Goal: Information Seeking & Learning: Find specific fact

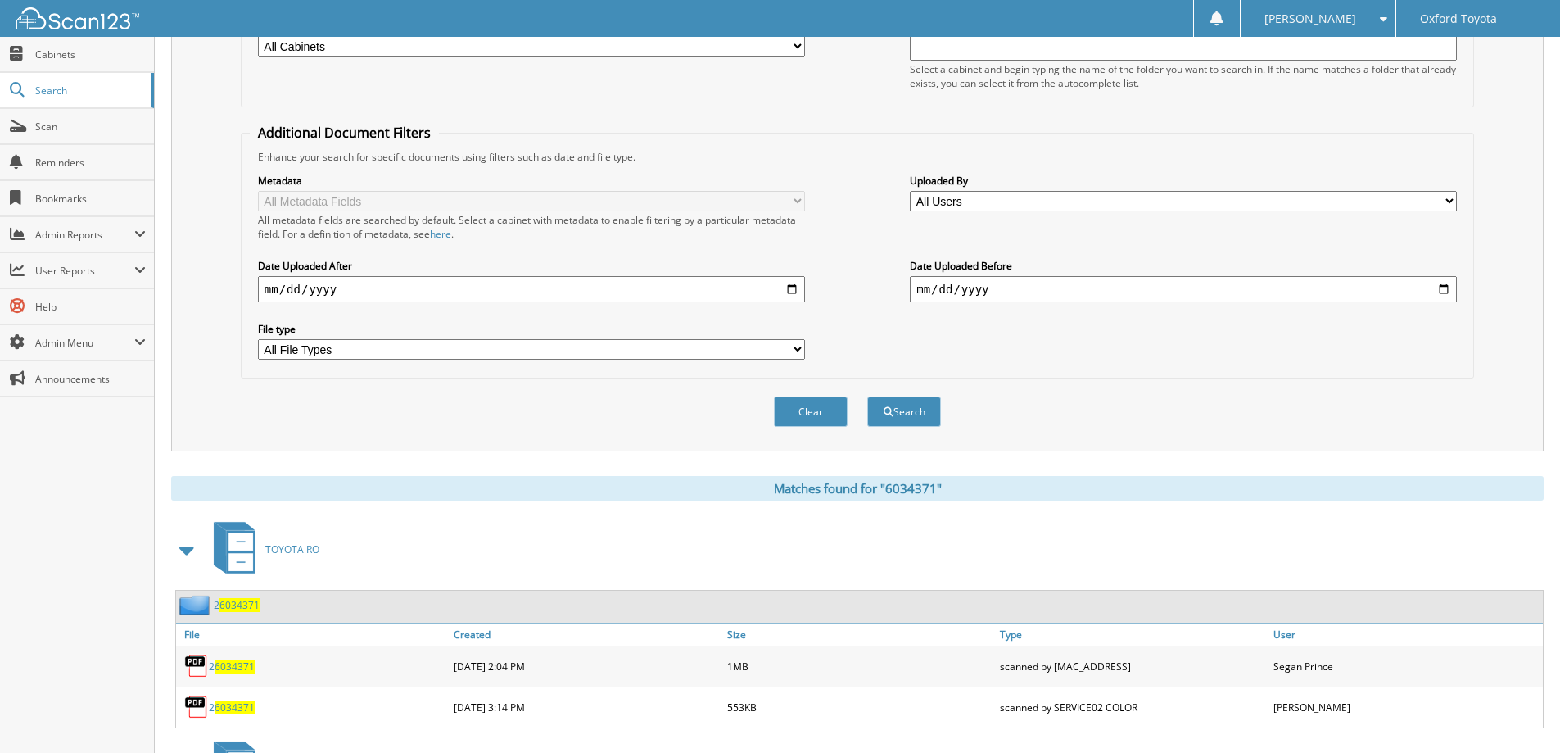
scroll to position [37, 0]
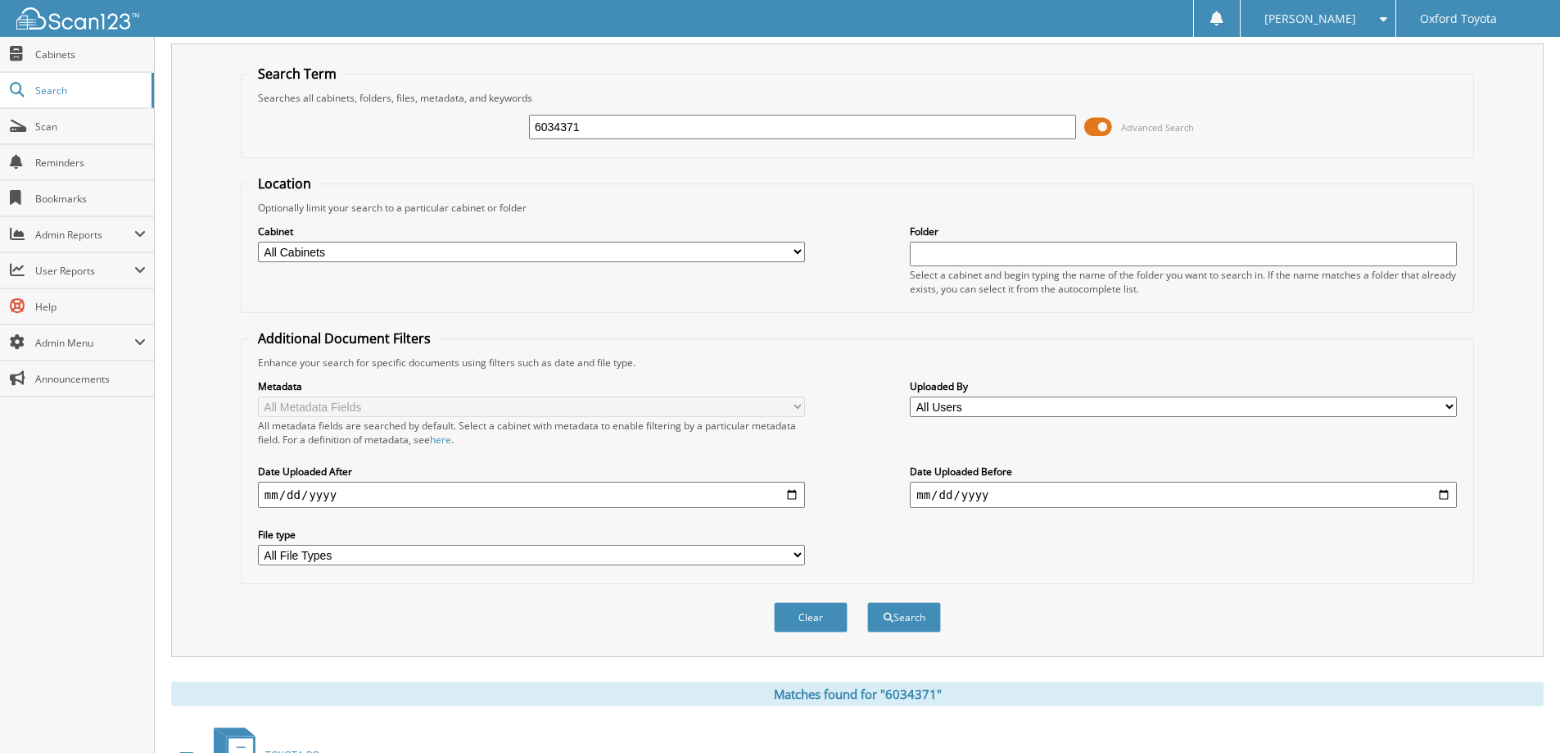
click at [632, 111] on div "6034371 Advanced Search" at bounding box center [857, 127] width 1215 height 44
click at [628, 122] on input "6034371" at bounding box center [802, 127] width 547 height 25
type input "5050789"
click at [867, 602] on button "Search" at bounding box center [904, 617] width 74 height 30
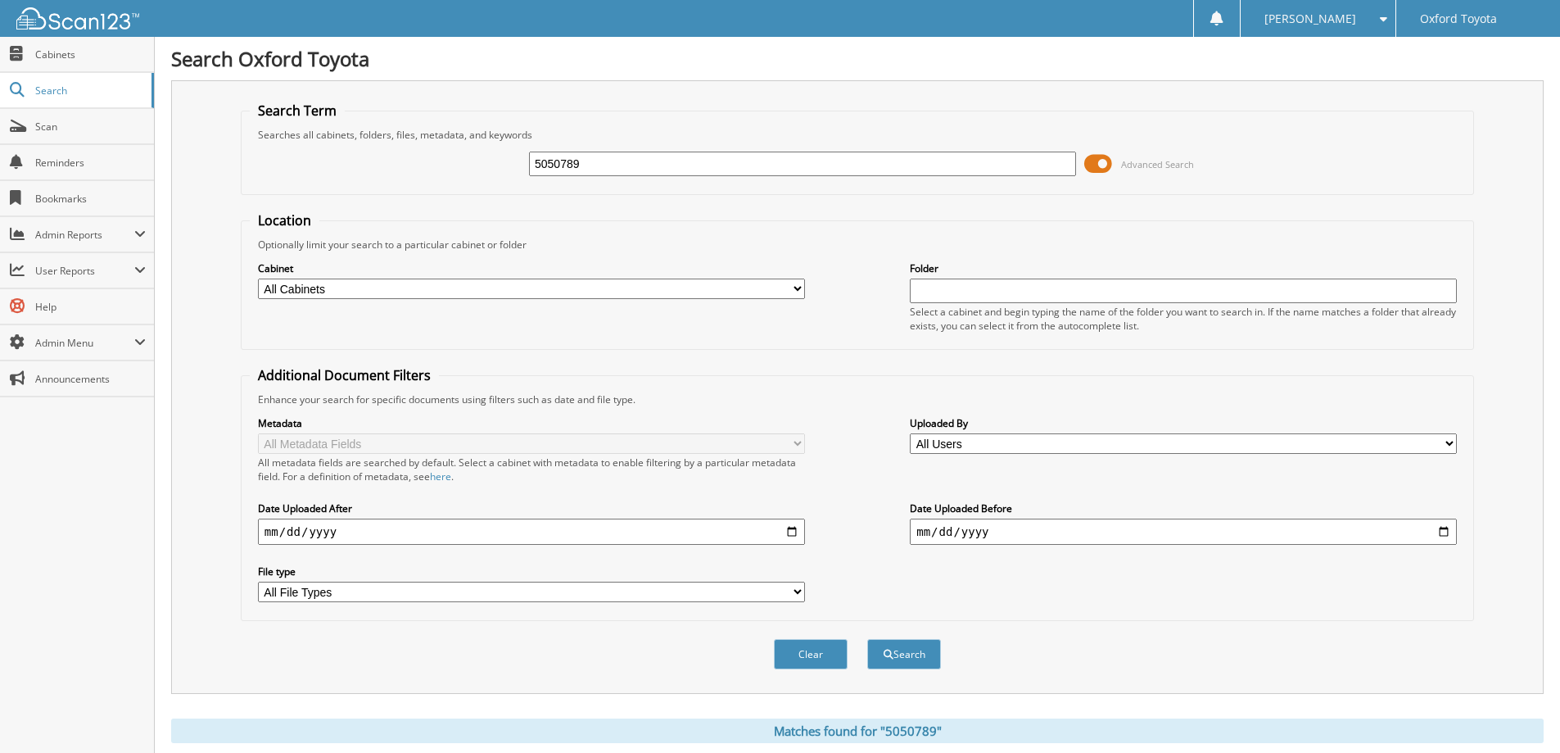
scroll to position [227, 0]
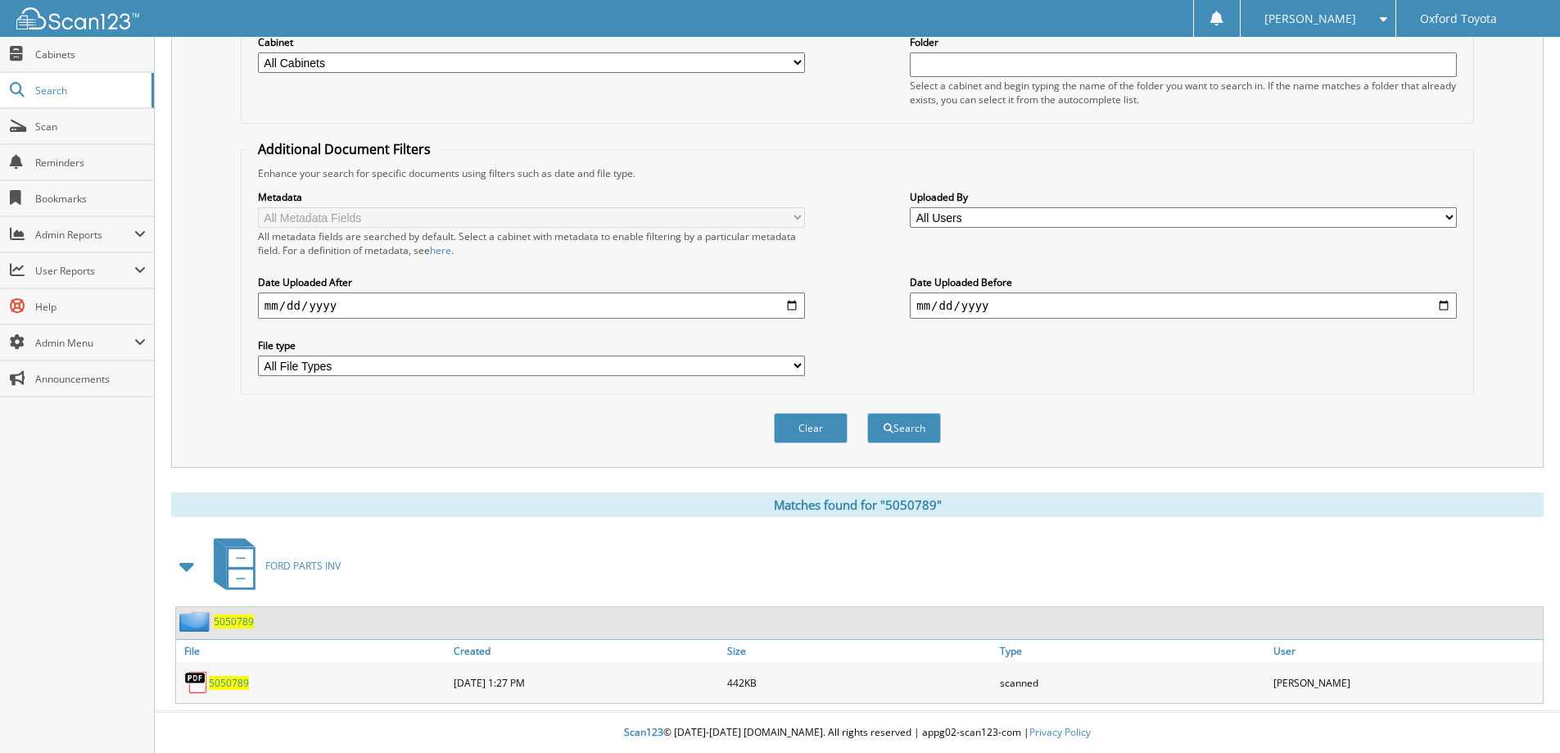
click at [235, 683] on span "5050789" at bounding box center [229, 683] width 40 height 14
